Goal: Information Seeking & Learning: Find specific fact

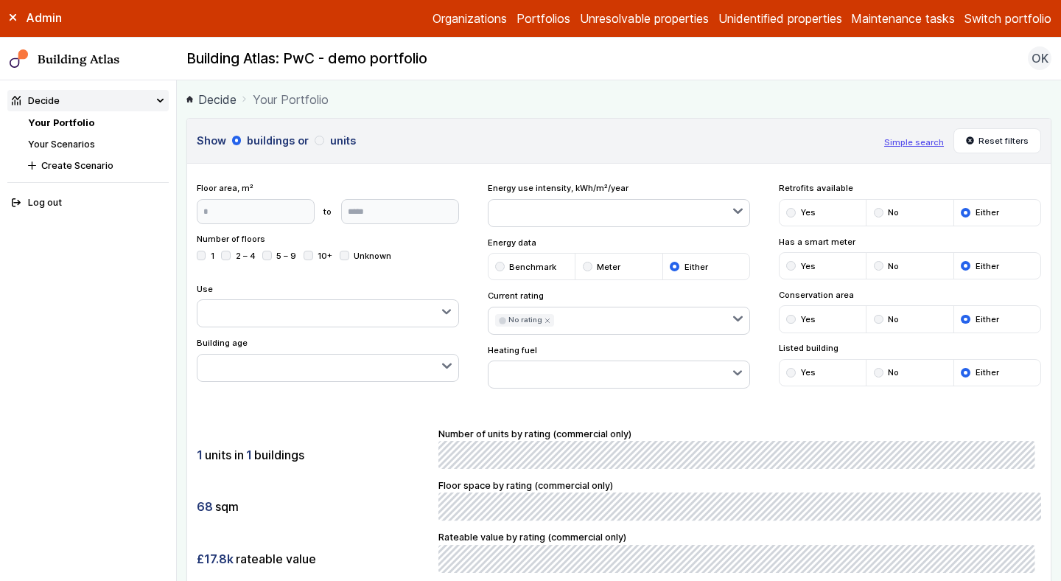
scroll to position [599, 0]
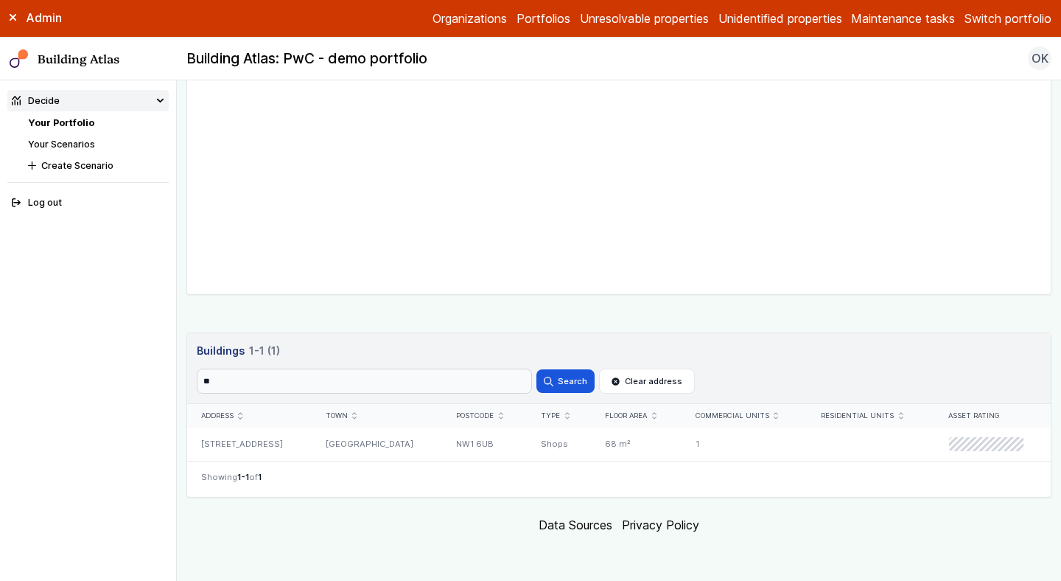
click at [51, 124] on link "Your Portfolio" at bounding box center [61, 122] width 66 height 11
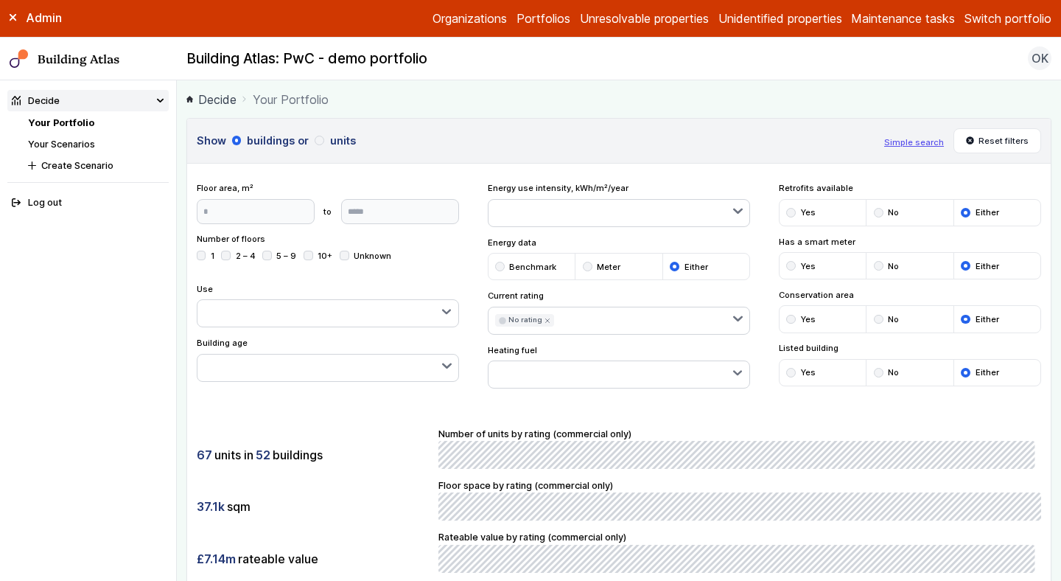
click at [545, 318] on icon "submit" at bounding box center [548, 321] width 6 height 6
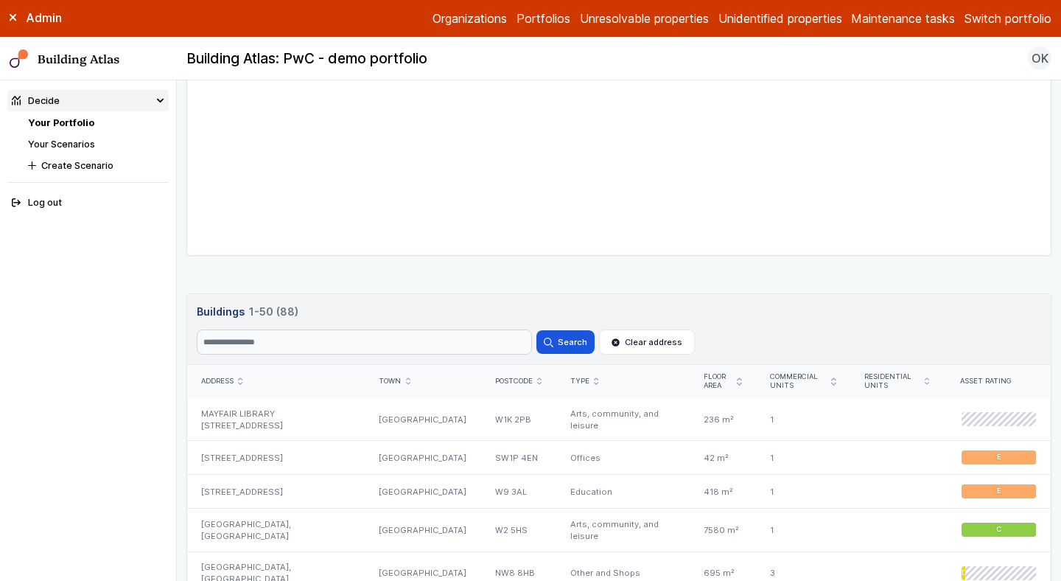
scroll to position [647, 0]
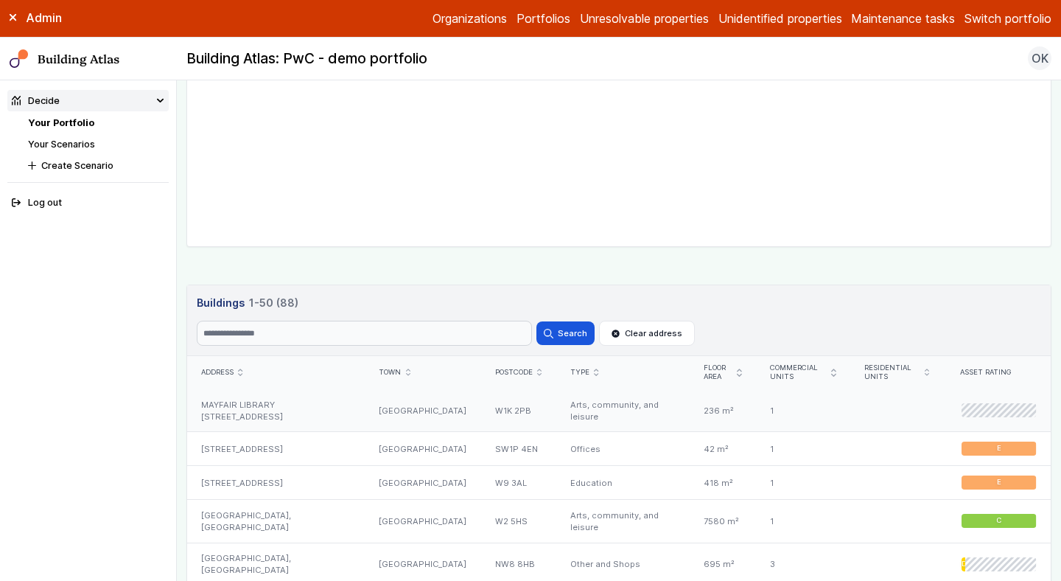
click at [480, 410] on div "W1K 2PB" at bounding box center [517, 410] width 75 height 43
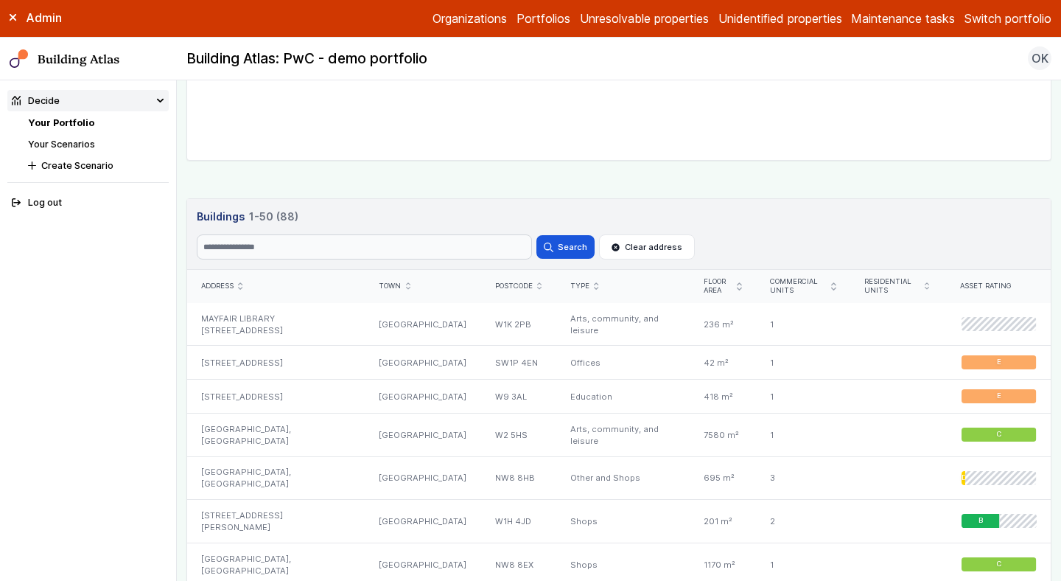
scroll to position [734, 0]
click at [336, 365] on div "[STREET_ADDRESS]" at bounding box center [276, 362] width 178 height 34
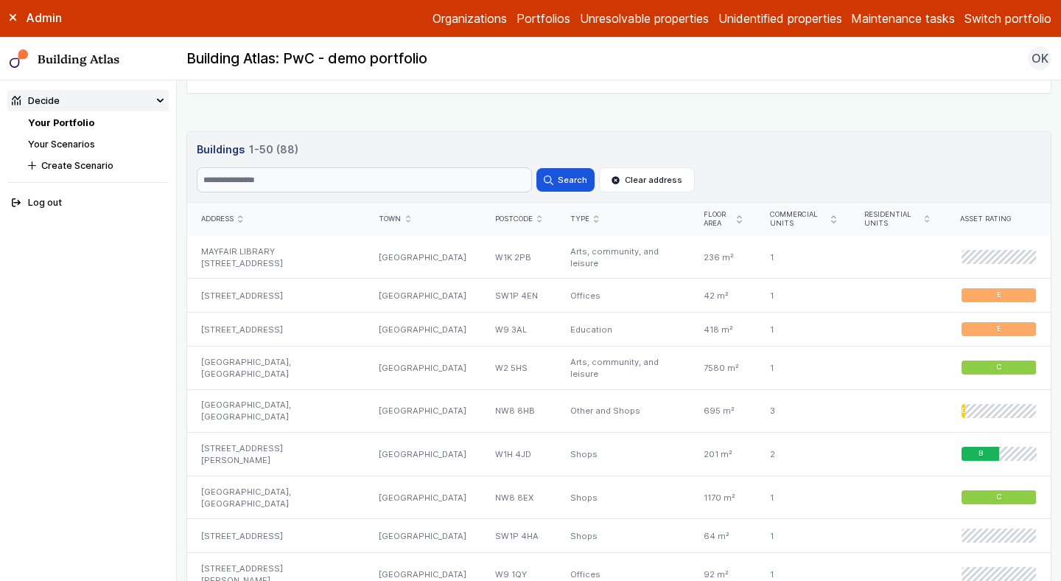
scroll to position [878, 0]
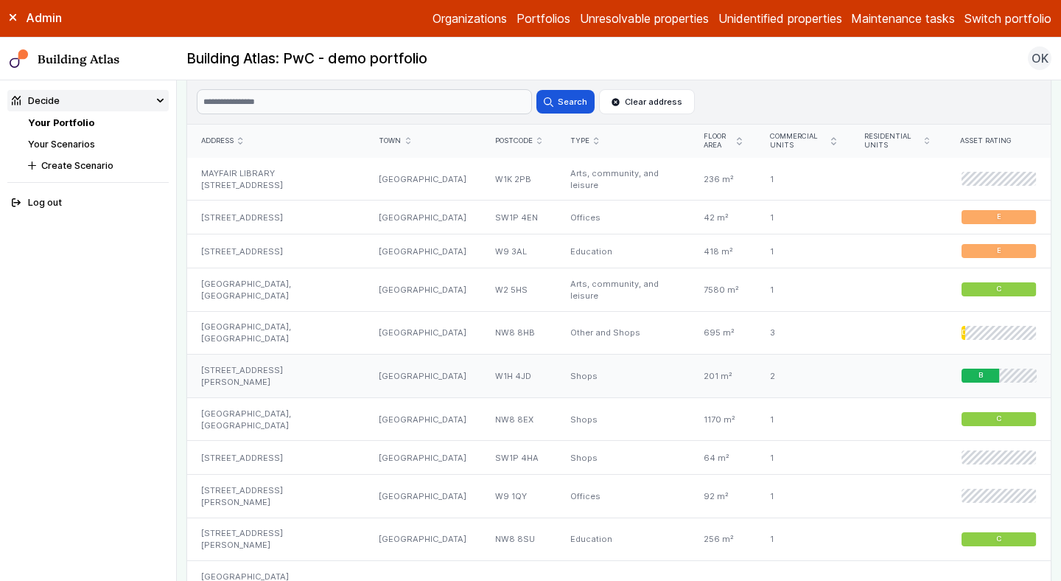
click at [293, 375] on div "[STREET_ADDRESS][PERSON_NAME]" at bounding box center [276, 375] width 178 height 43
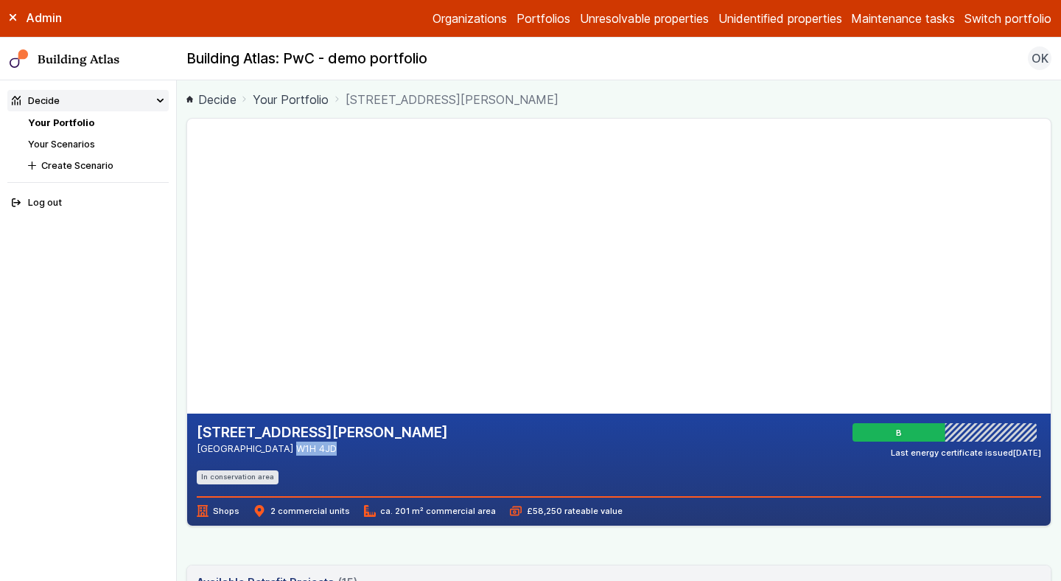
drag, startPoint x: 291, startPoint y: 451, endPoint x: 243, endPoint y: 449, distance: 47.9
click at [243, 449] on address "[GEOGRAPHIC_DATA] W1H 4JD" at bounding box center [322, 448] width 251 height 14
copy address "W1H 4JD"
drag, startPoint x: 422, startPoint y: 340, endPoint x: 397, endPoint y: 430, distance: 93.3
click at [187, 413] on gmp-map-3d at bounding box center [187, 266] width 0 height 295
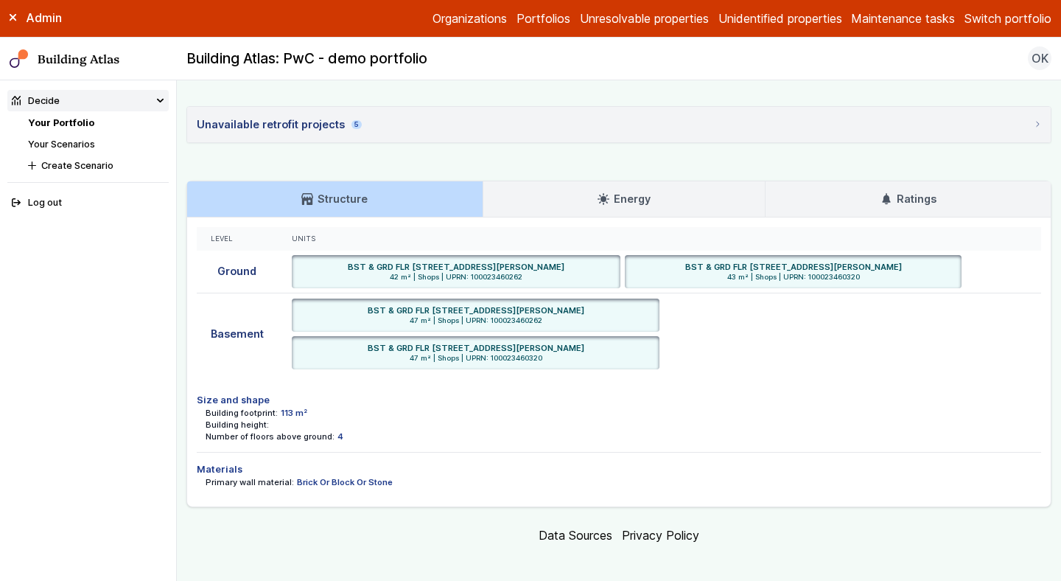
scroll to position [1432, 0]
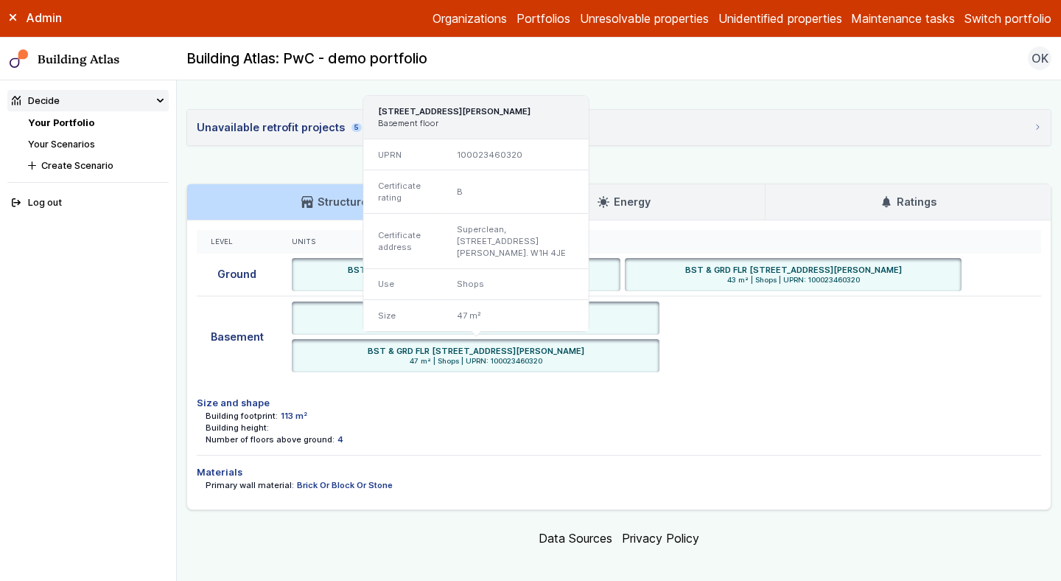
drag, startPoint x: 601, startPoint y: 347, endPoint x: 558, endPoint y: 346, distance: 43.5
click at [558, 346] on div "BST & GRD FLR [STREET_ADDRESS][PERSON_NAME]" at bounding box center [476, 351] width 358 height 12
copy h6 "W1H 4JE"
